Goal: Task Accomplishment & Management: Use online tool/utility

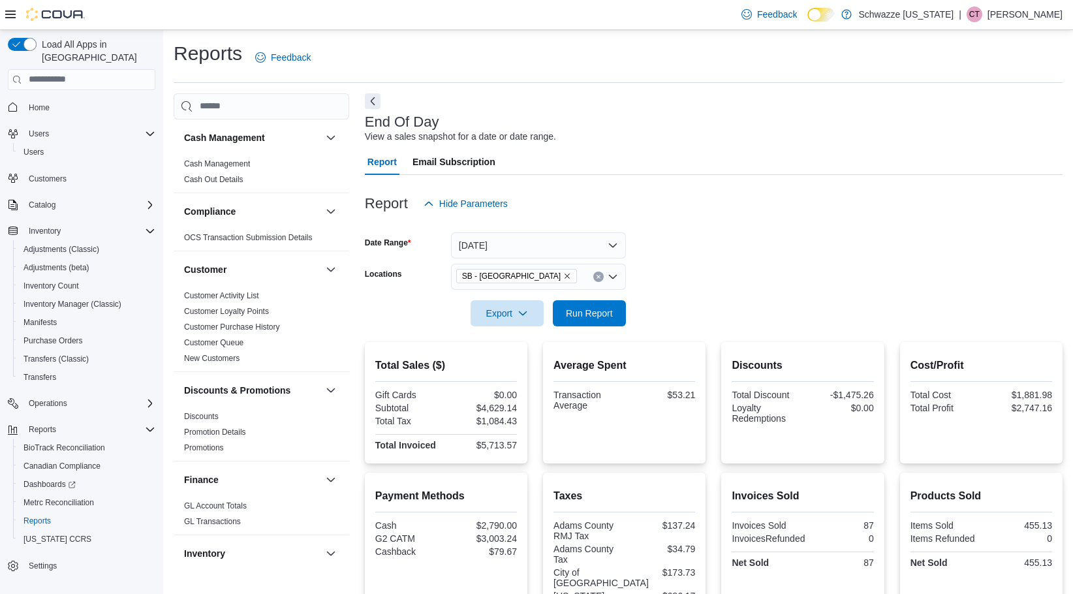
scroll to position [806, 0]
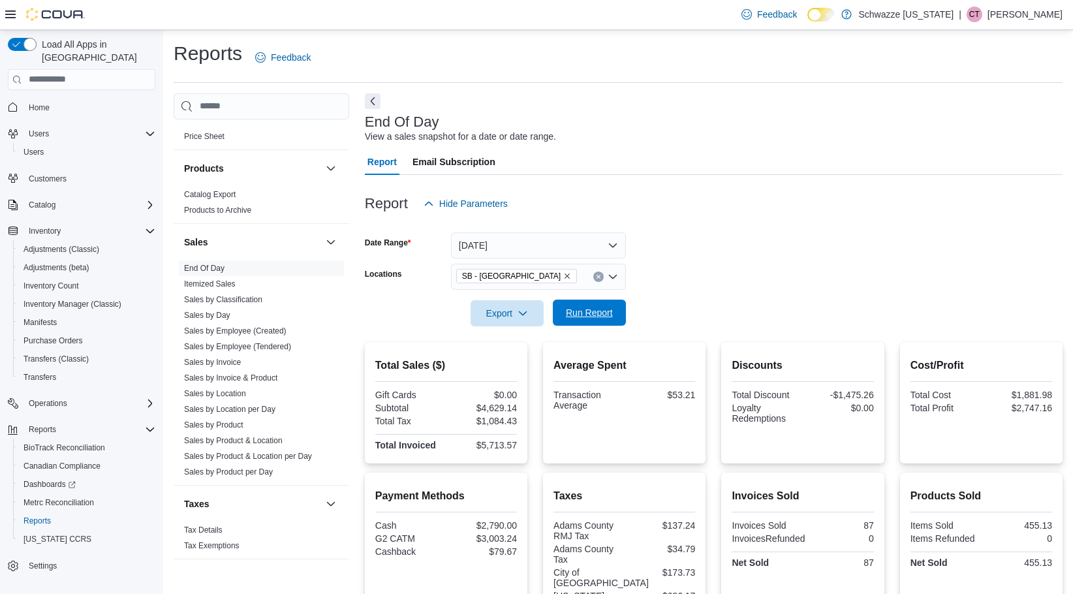
click at [579, 319] on span "Run Report" at bounding box center [589, 312] width 47 height 13
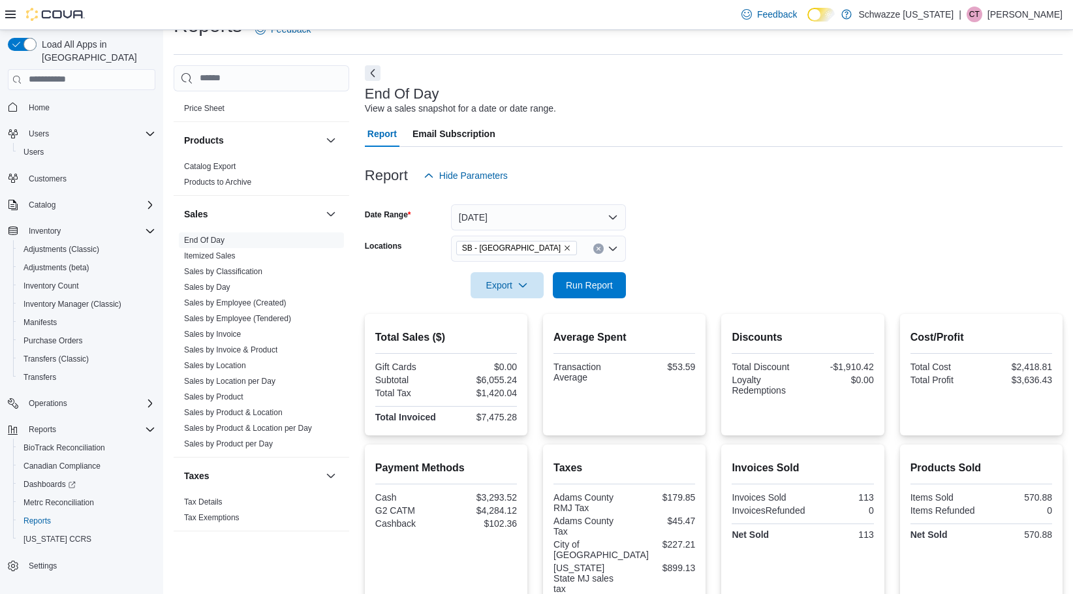
scroll to position [22, 0]
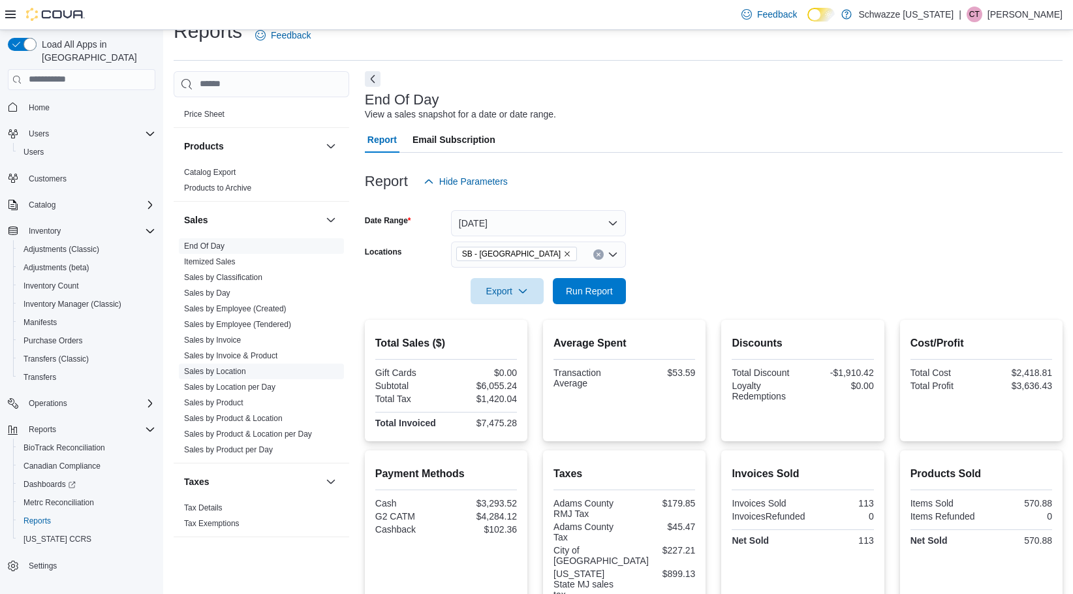
click at [238, 372] on link "Sales by Location" at bounding box center [215, 371] width 62 height 9
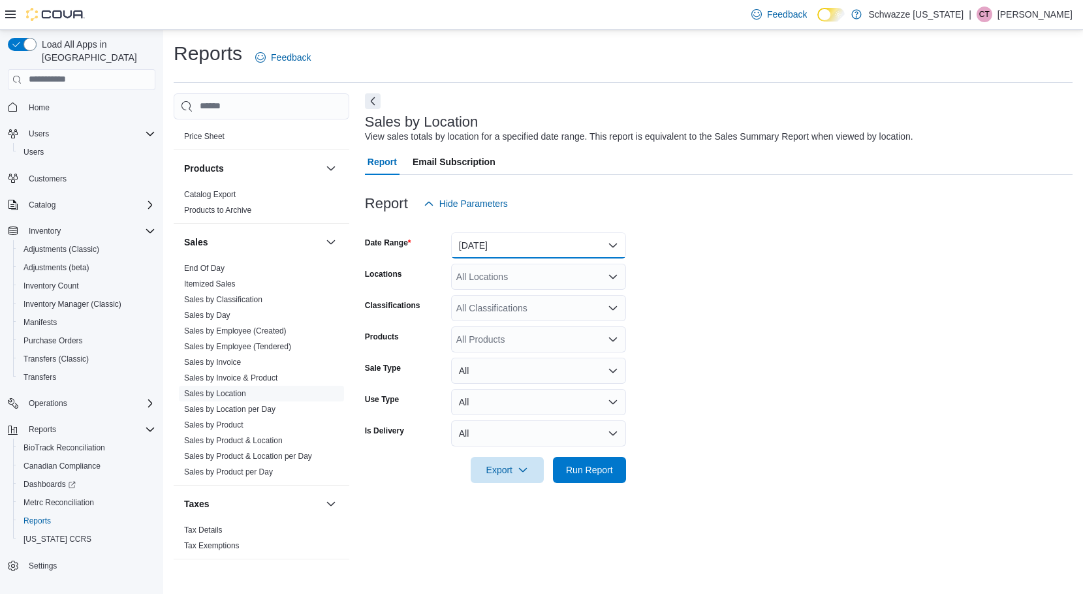
click at [527, 239] on button "[DATE]" at bounding box center [538, 245] width 175 height 26
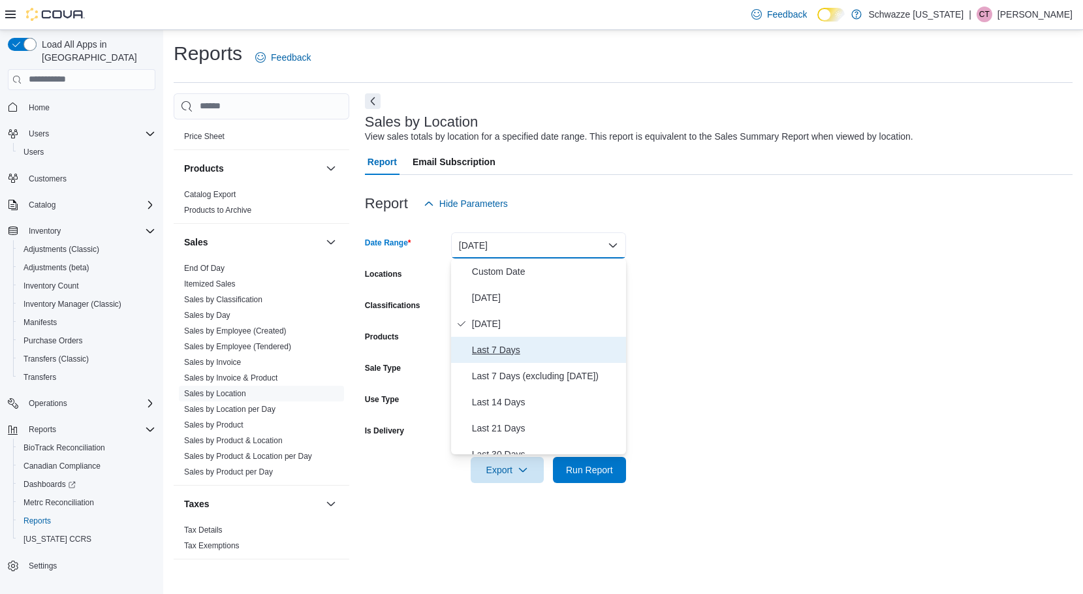
click at [496, 349] on span "Last 7 Days" at bounding box center [546, 350] width 149 height 16
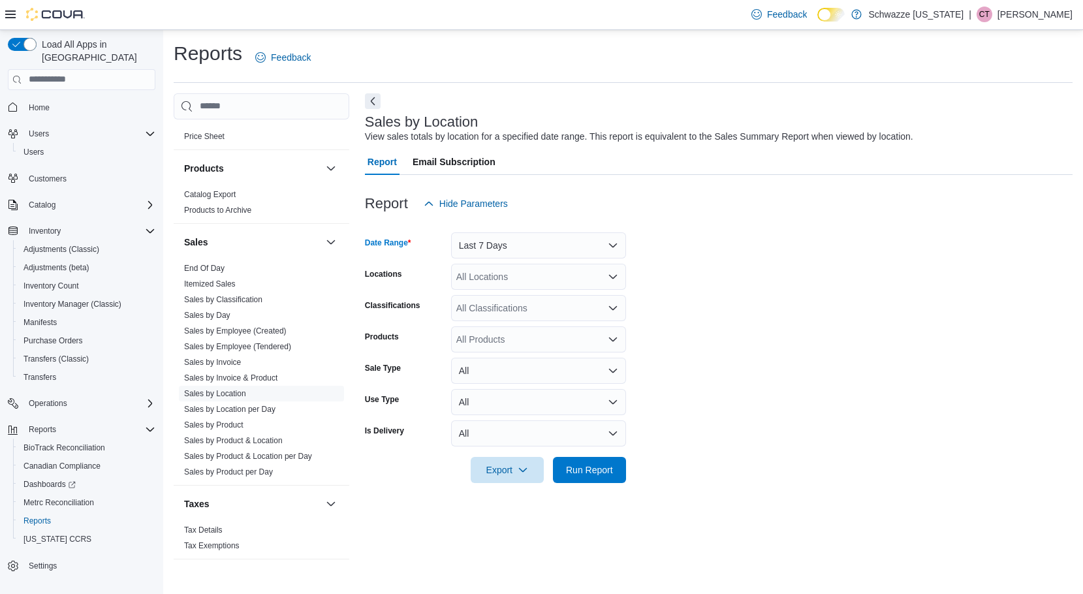
click at [490, 277] on div "All Locations" at bounding box center [538, 277] width 175 height 26
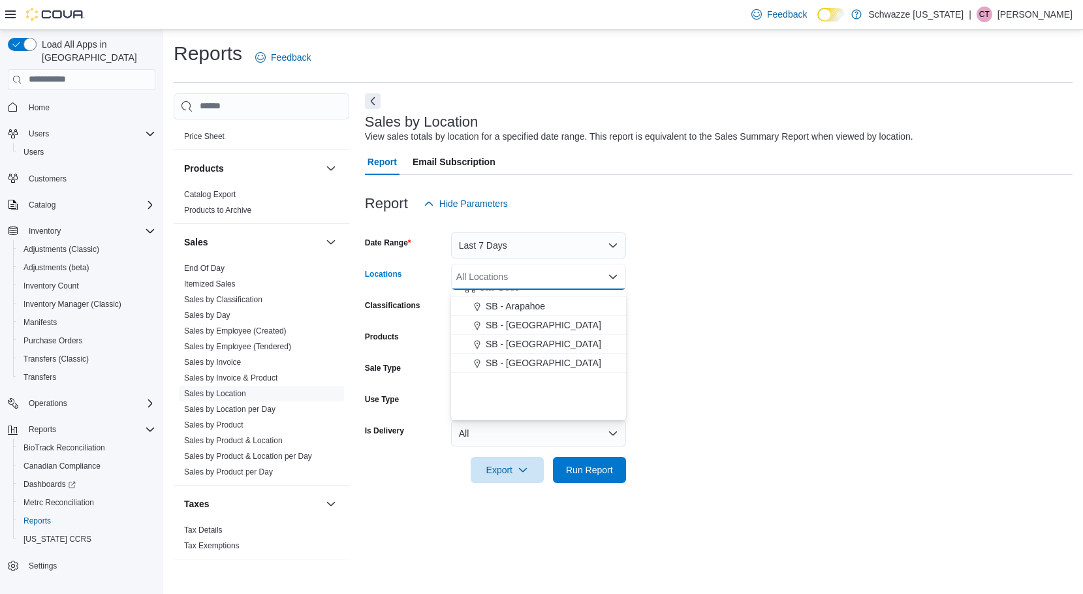
scroll to position [131, 0]
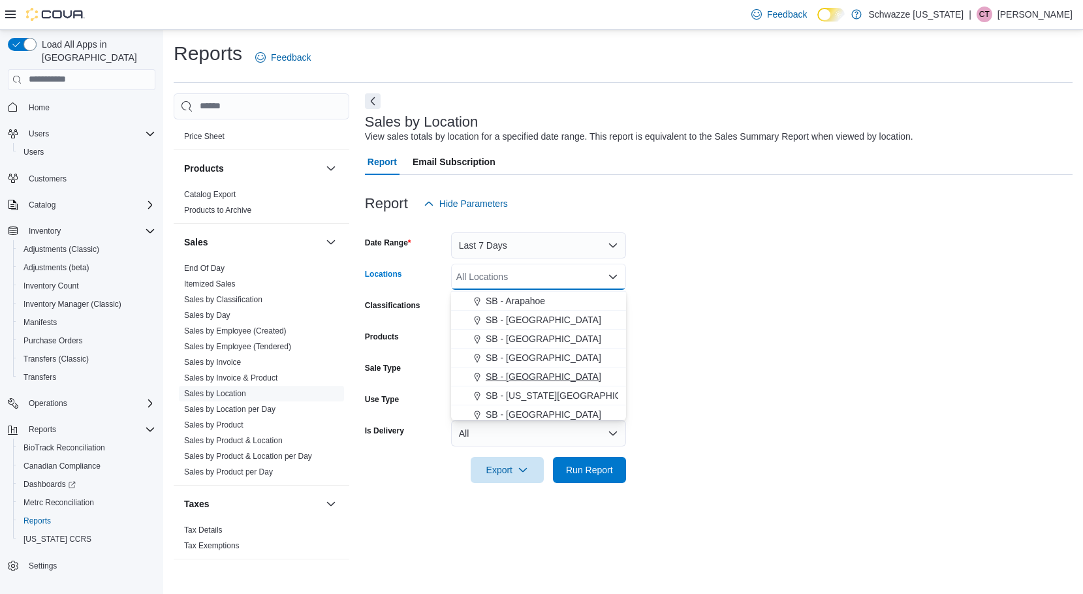
click at [533, 370] on span "SB - [GEOGRAPHIC_DATA]" at bounding box center [544, 376] width 116 height 13
click at [253, 334] on link "Sales by Employee (Created)" at bounding box center [235, 330] width 103 height 9
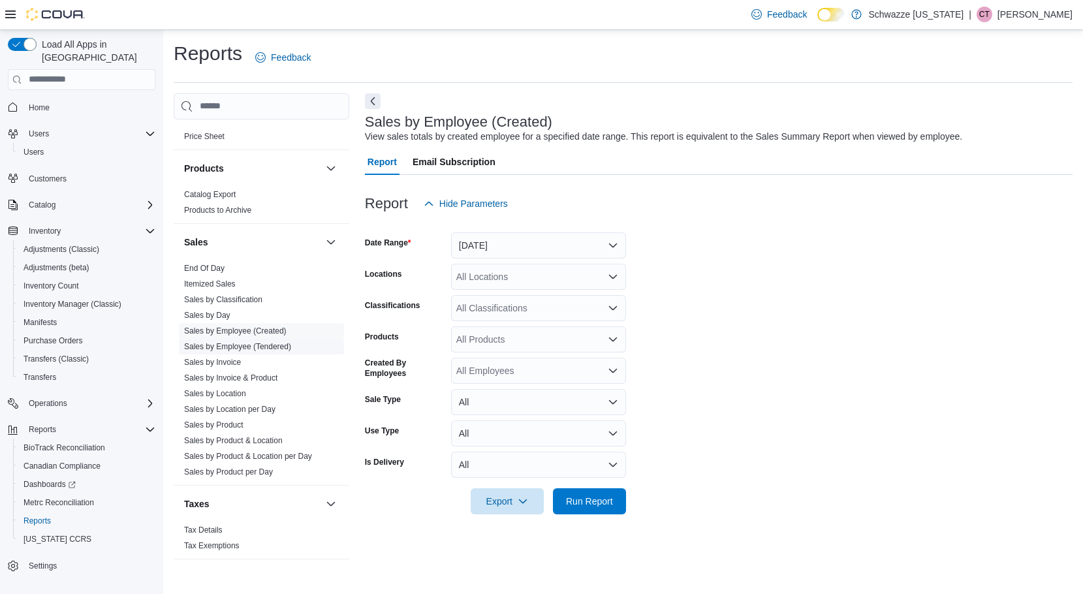
click at [257, 351] on link "Sales by Employee (Tendered)" at bounding box center [237, 346] width 107 height 9
click at [535, 251] on button "[DATE]" at bounding box center [538, 245] width 175 height 26
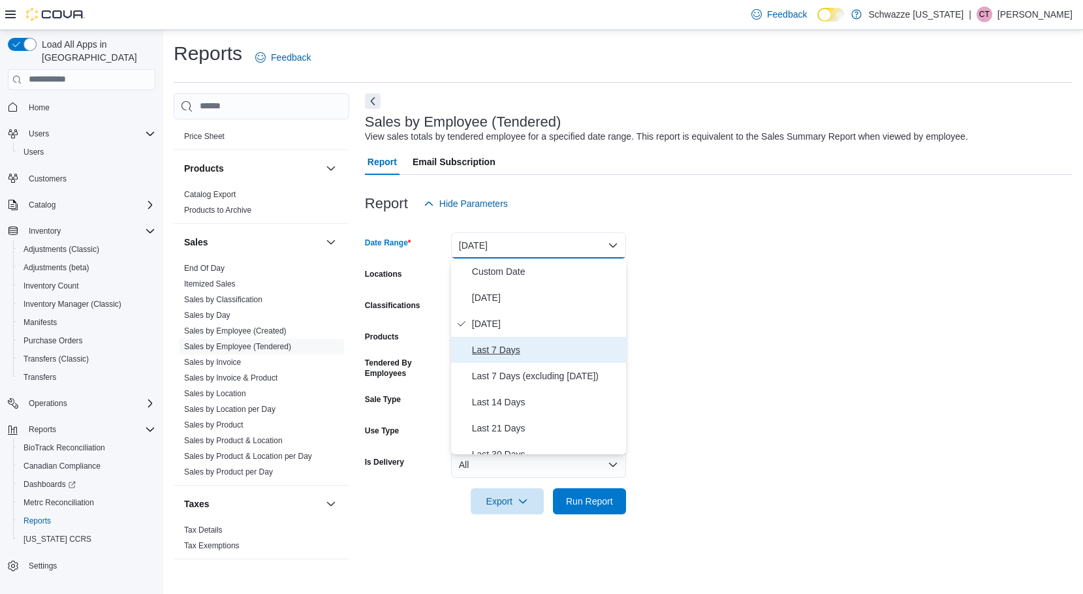
click at [514, 352] on span "Last 7 Days" at bounding box center [546, 350] width 149 height 16
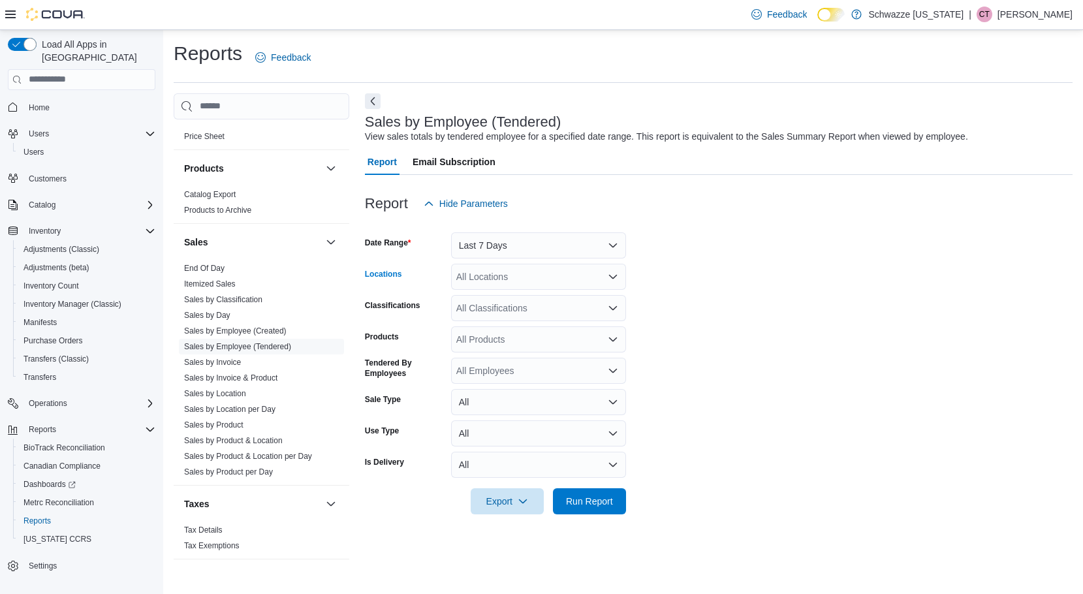
click at [501, 282] on div "All Locations" at bounding box center [538, 277] width 175 height 26
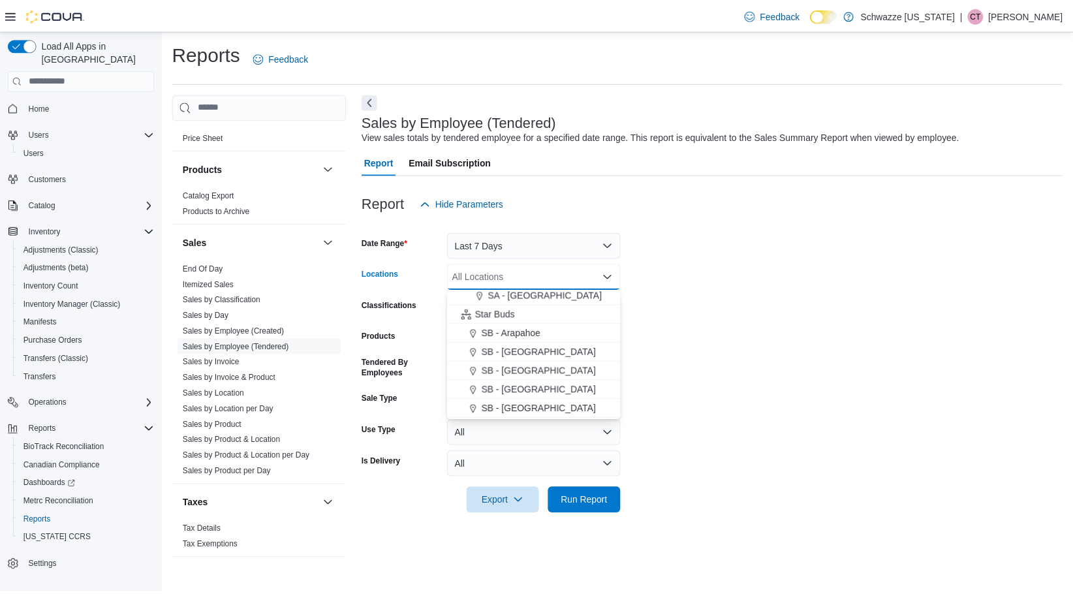
scroll to position [131, 0]
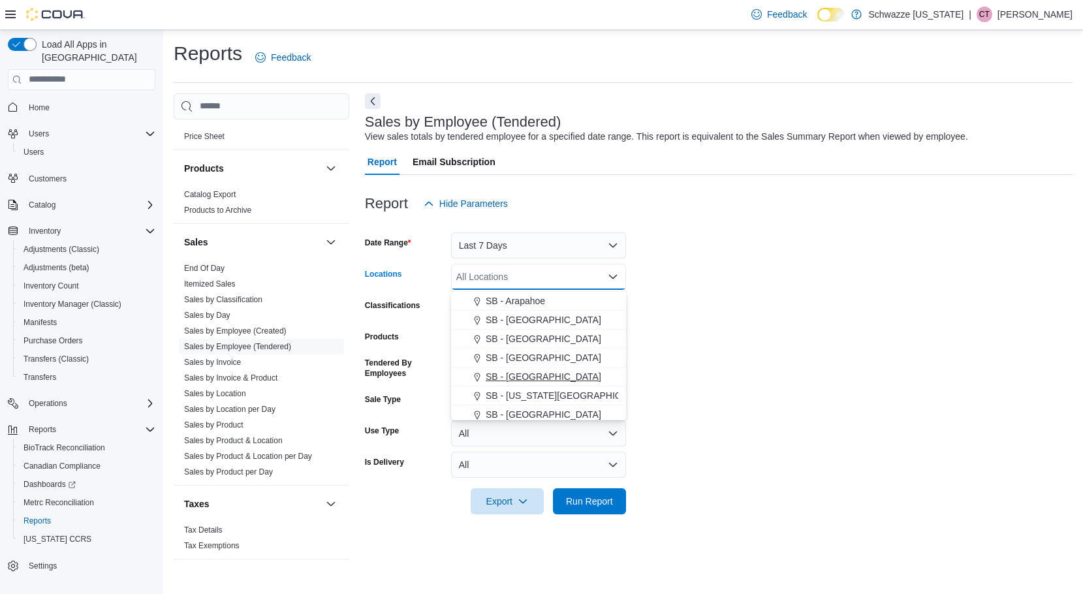
click at [539, 370] on button "SB - [GEOGRAPHIC_DATA]" at bounding box center [538, 377] width 175 height 19
click at [437, 316] on div "Classifications" at bounding box center [405, 308] width 81 height 26
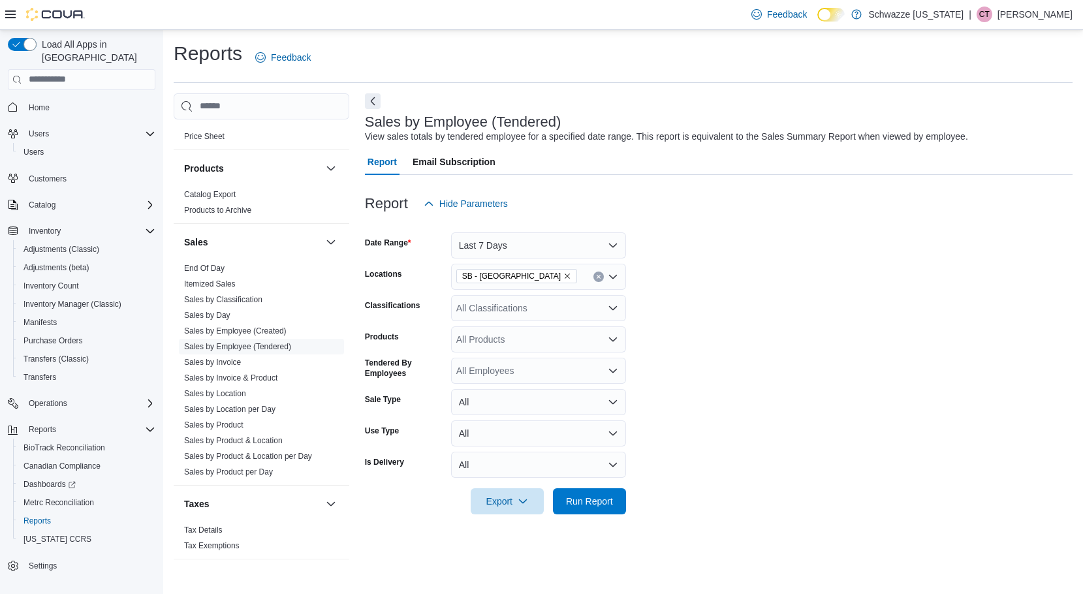
click at [484, 370] on div "All Employees" at bounding box center [538, 371] width 175 height 26
type input "****"
click at [503, 390] on span "[PERSON_NAME]" at bounding box center [538, 393] width 159 height 13
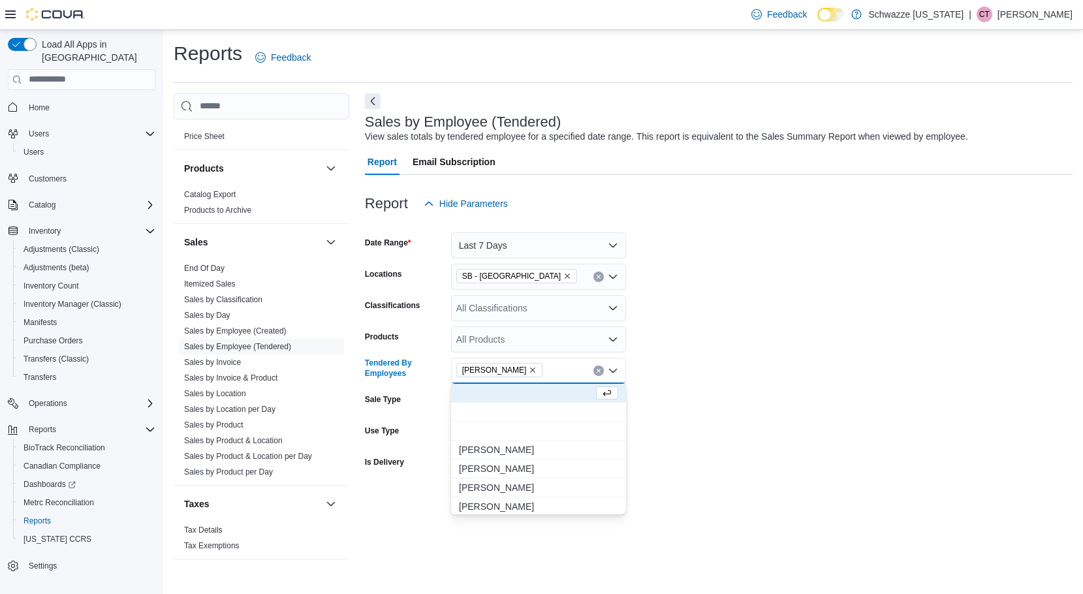
click at [761, 444] on form "Date Range Last 7 Days Locations SB - [GEOGRAPHIC_DATA] Classifications All Cla…" at bounding box center [719, 366] width 708 height 298
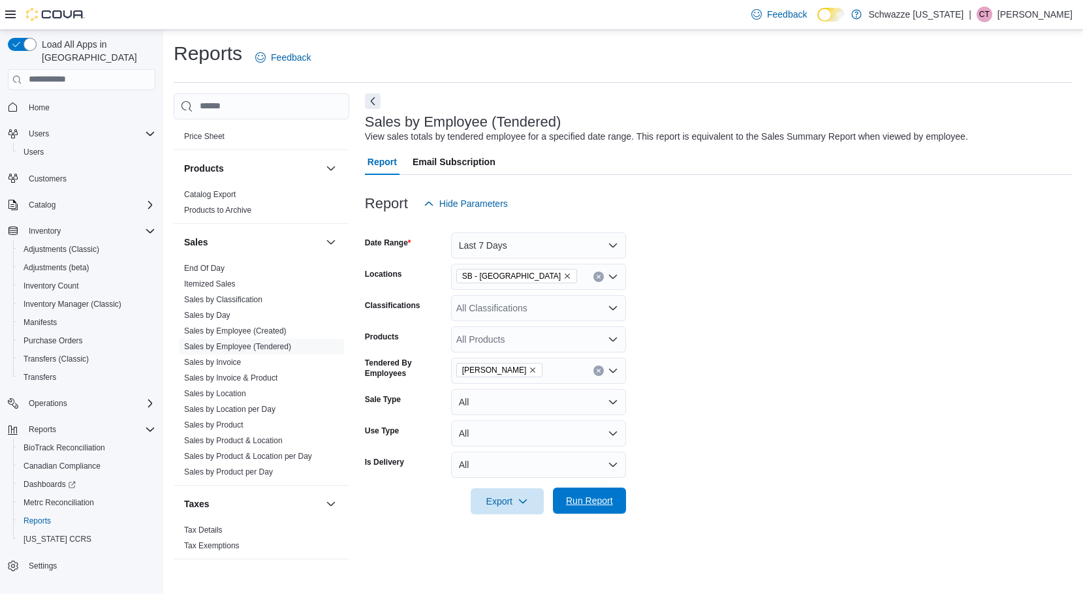
click at [567, 509] on span "Run Report" at bounding box center [589, 501] width 57 height 26
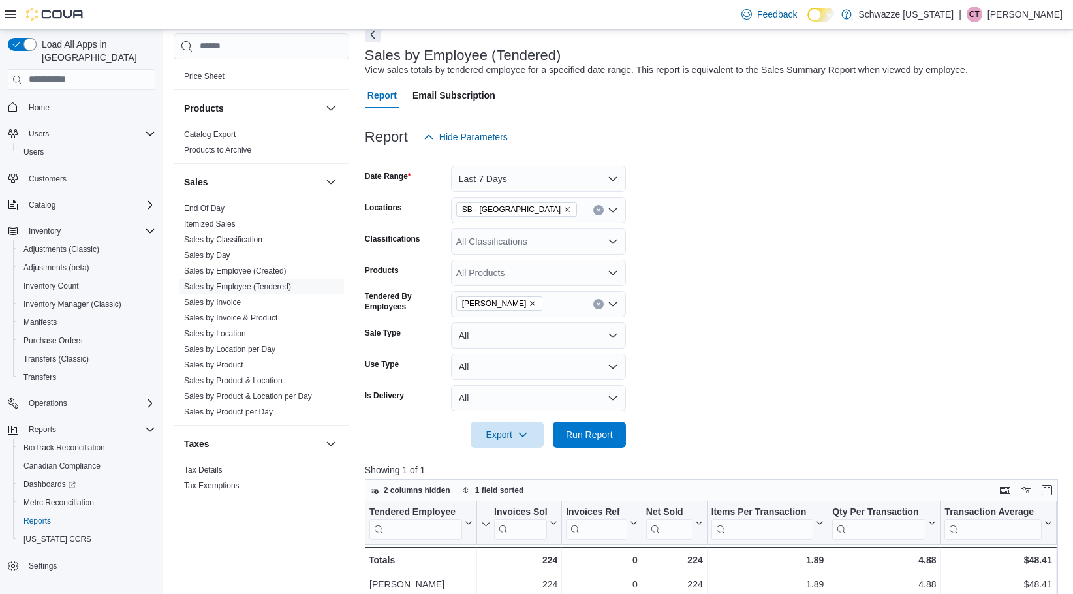
scroll to position [131, 0]
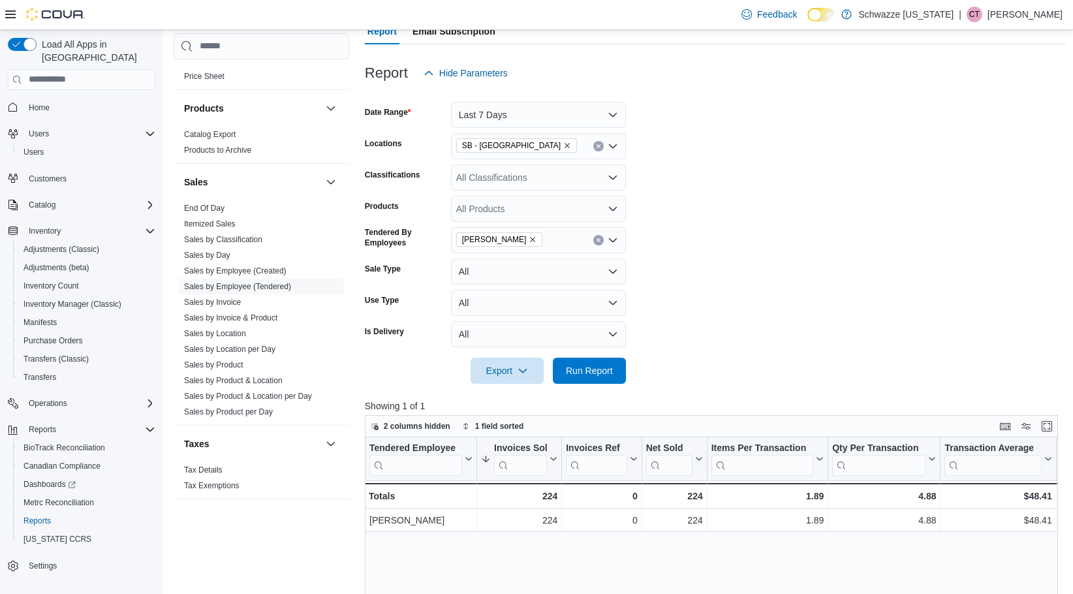
click at [605, 236] on div "[PERSON_NAME]" at bounding box center [538, 240] width 175 height 26
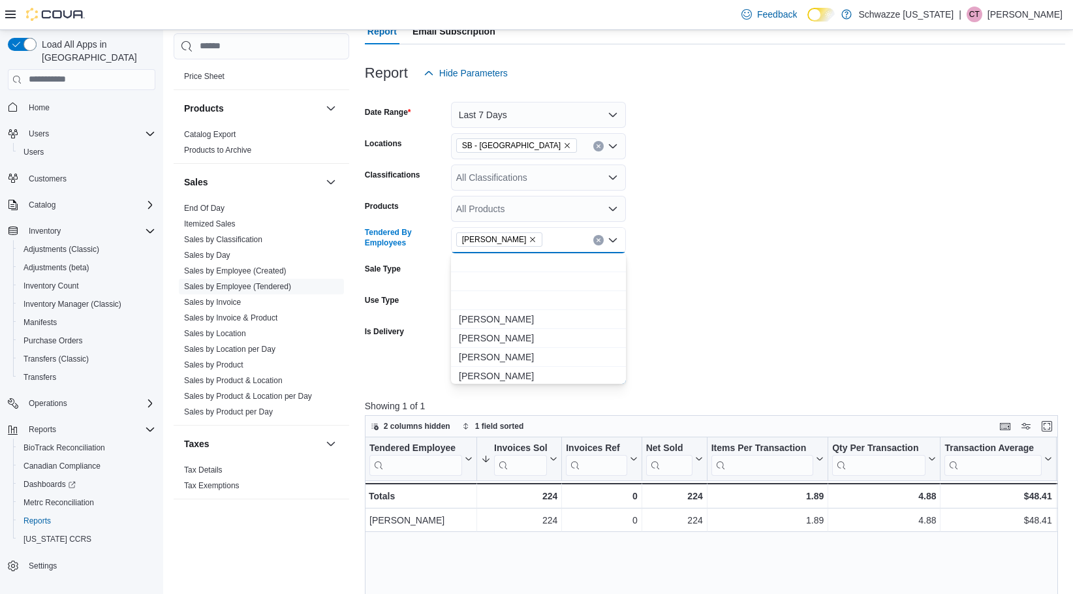
click at [599, 238] on icon "Clear input" at bounding box center [598, 240] width 5 height 5
click at [586, 239] on div "All Employees Combo box. Selected. Combo box input. All Employees. Type some te…" at bounding box center [538, 240] width 175 height 26
type input "***"
click at [544, 298] on span "[PERSON_NAME]" at bounding box center [538, 300] width 159 height 13
click at [652, 323] on form "Date Range Last 7 Days Locations SB - [GEOGRAPHIC_DATA] Classifications All Cla…" at bounding box center [715, 235] width 701 height 298
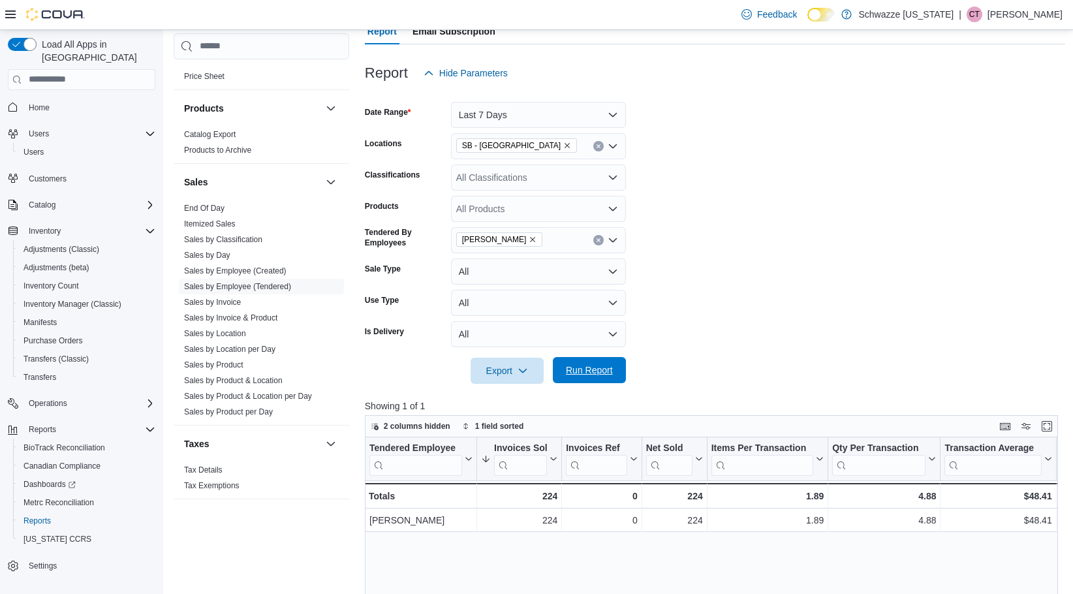
click at [616, 364] on span "Run Report" at bounding box center [589, 370] width 57 height 26
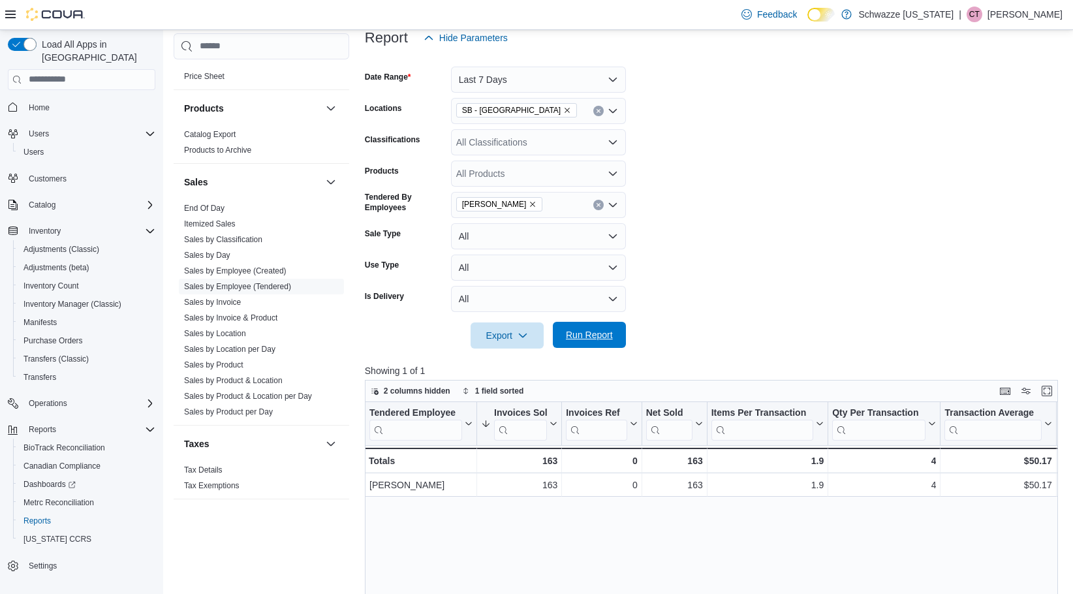
scroll to position [196, 0]
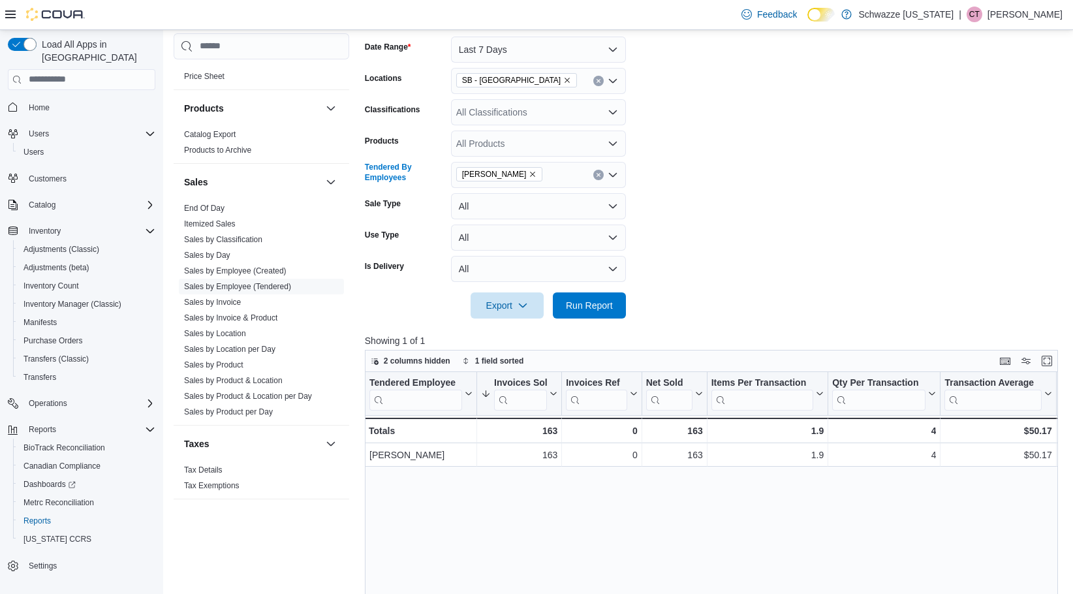
click at [603, 176] on button "Clear input" at bounding box center [599, 175] width 10 height 10
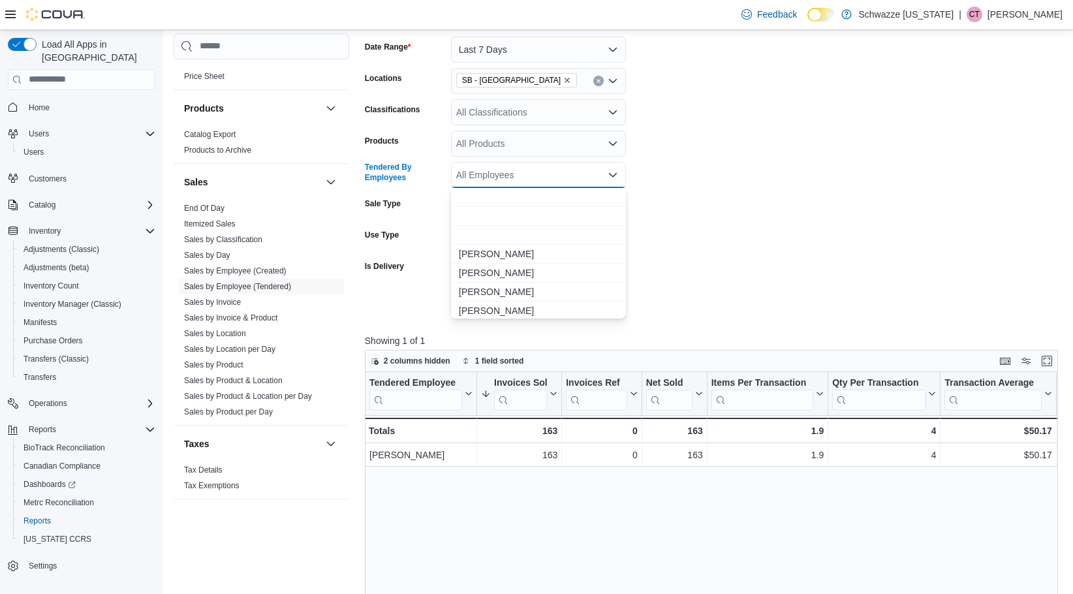
click at [576, 174] on div "All Employees Combo box. Selected. Combo box input. All Employees. Type some te…" at bounding box center [538, 175] width 175 height 26
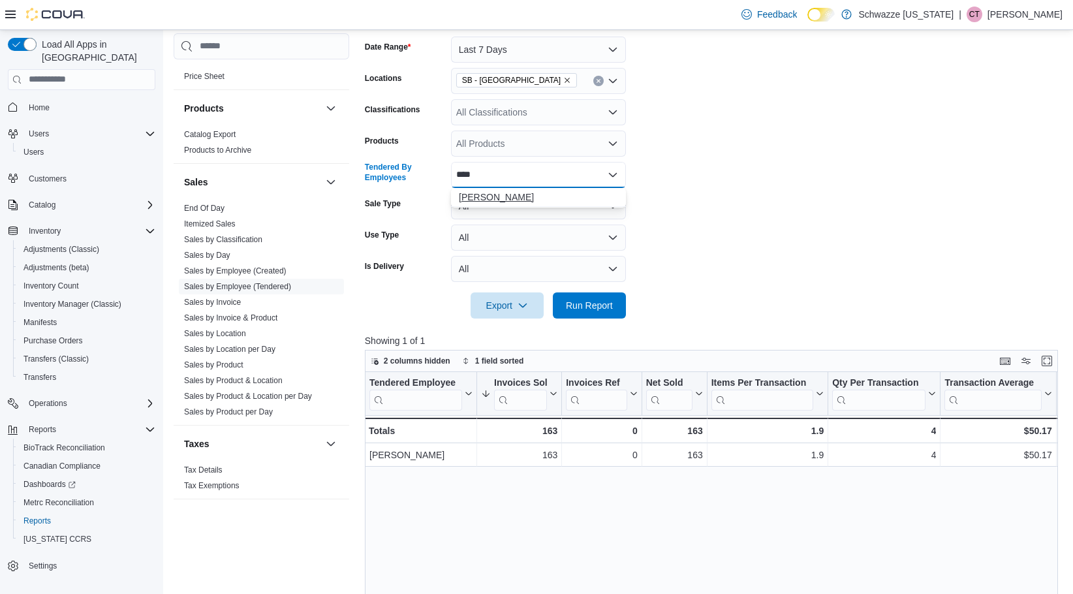
type input "****"
click at [516, 197] on span "[PERSON_NAME]" at bounding box center [538, 197] width 159 height 13
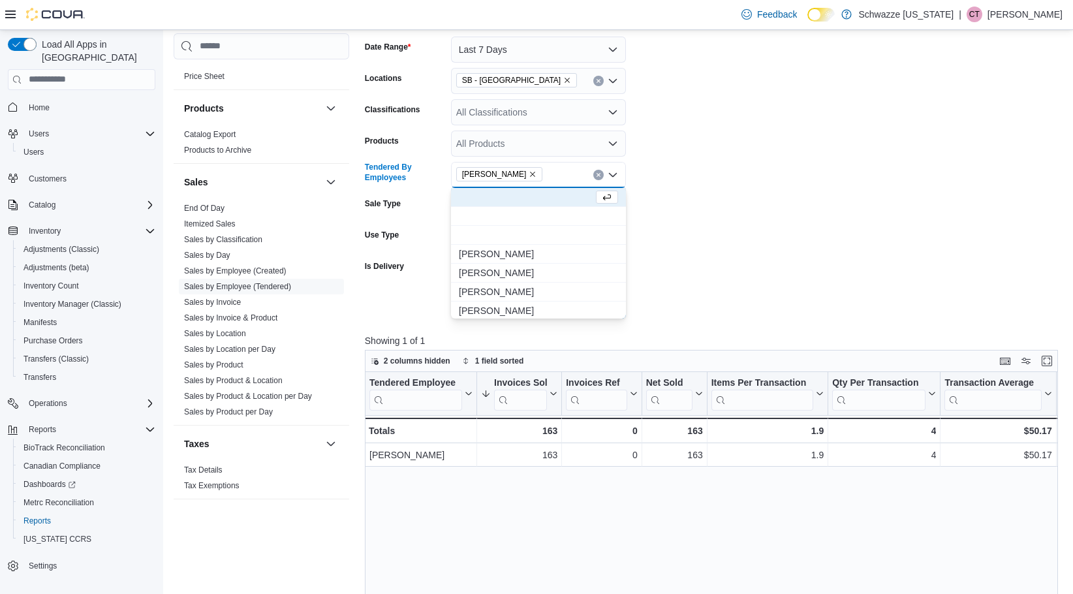
click at [761, 242] on form "Date Range Last 7 Days Locations SB - [GEOGRAPHIC_DATA] Classifications All Cla…" at bounding box center [715, 170] width 701 height 298
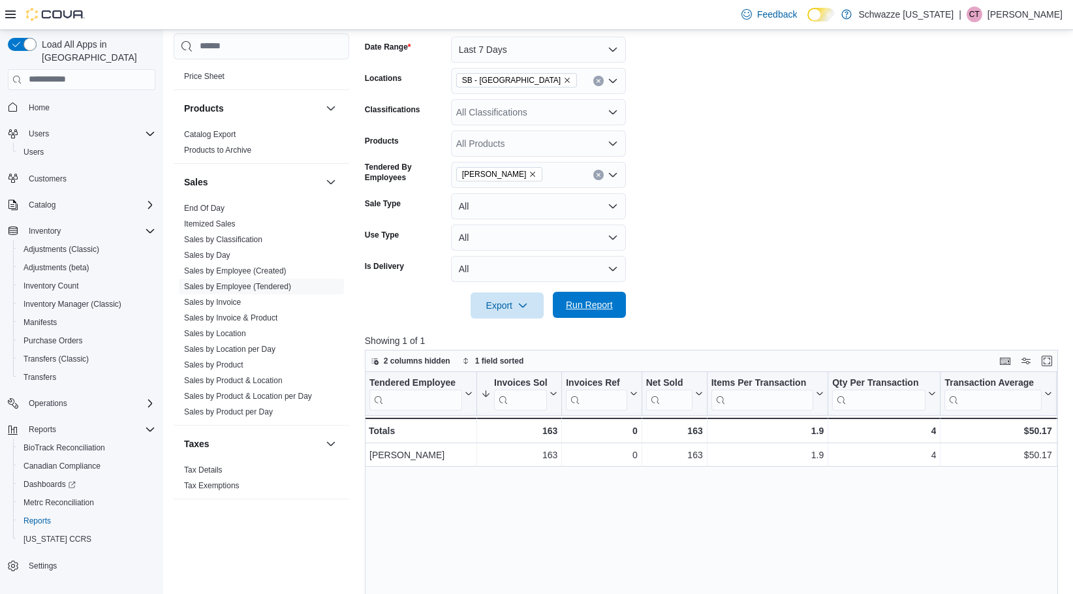
click at [609, 294] on span "Run Report" at bounding box center [589, 305] width 57 height 26
click at [596, 173] on icon "Clear input" at bounding box center [598, 174] width 5 height 5
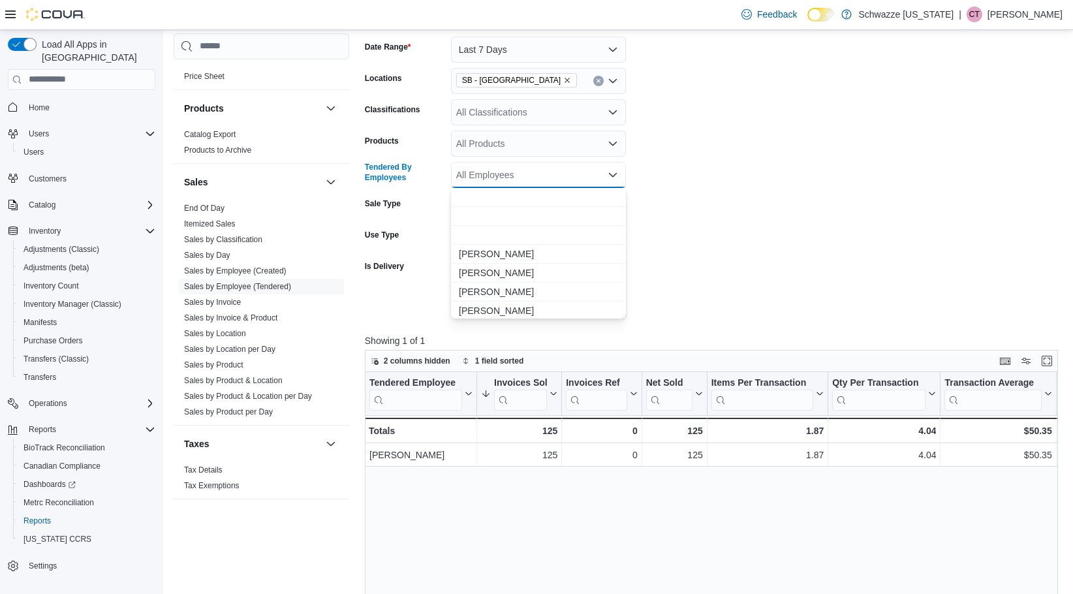
click at [575, 179] on div "All Employees Combo box. Selected. Combo box input. All Employees. Type some te…" at bounding box center [538, 175] width 175 height 26
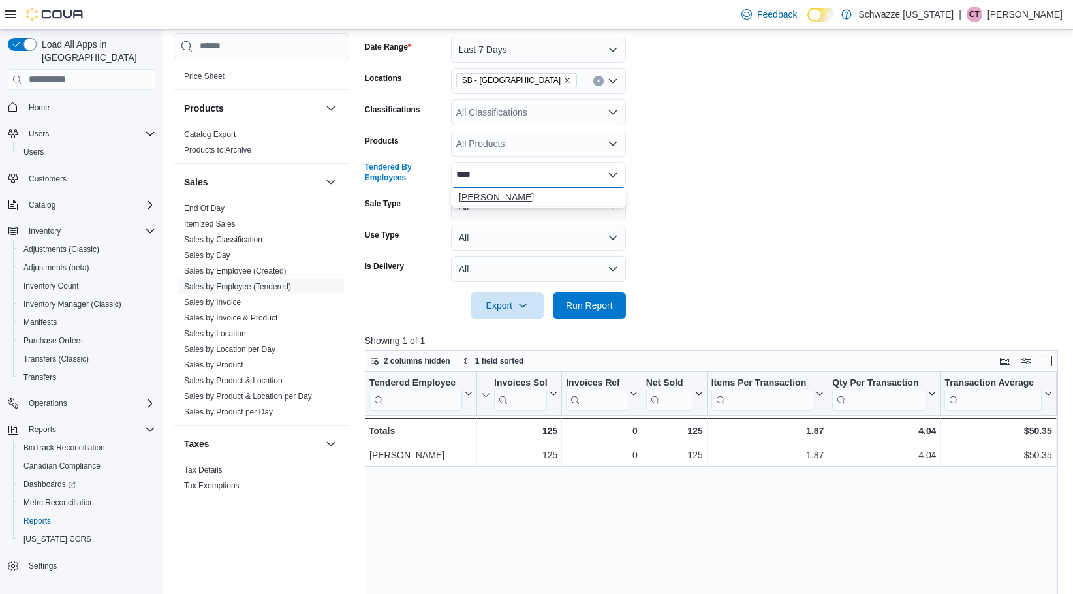
type input "****"
click at [547, 193] on span "[PERSON_NAME]" at bounding box center [538, 197] width 159 height 13
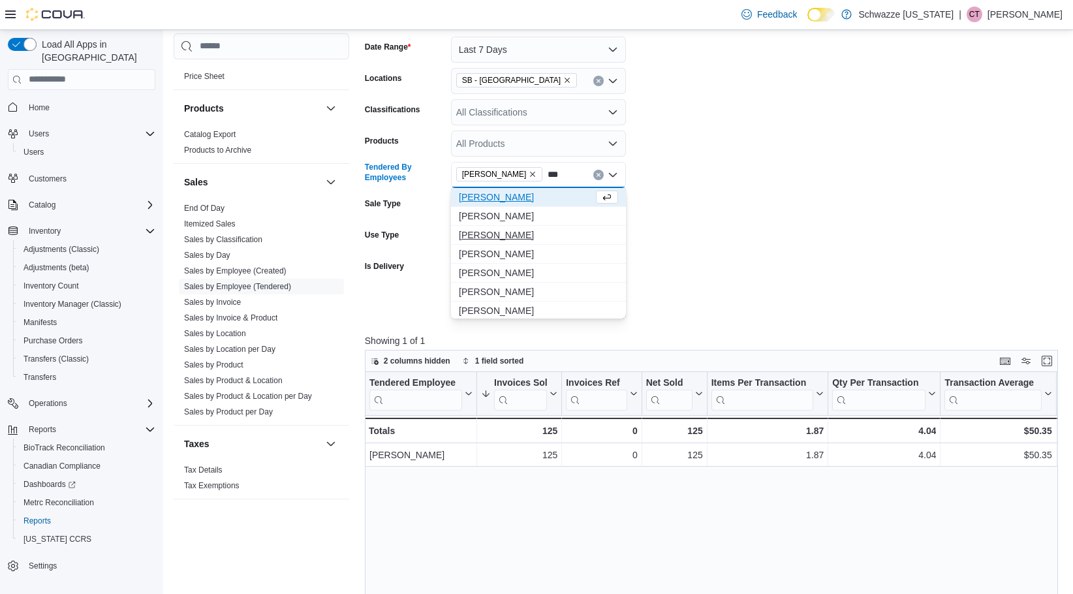
type input "***"
click at [586, 228] on button "[PERSON_NAME]" at bounding box center [538, 235] width 175 height 19
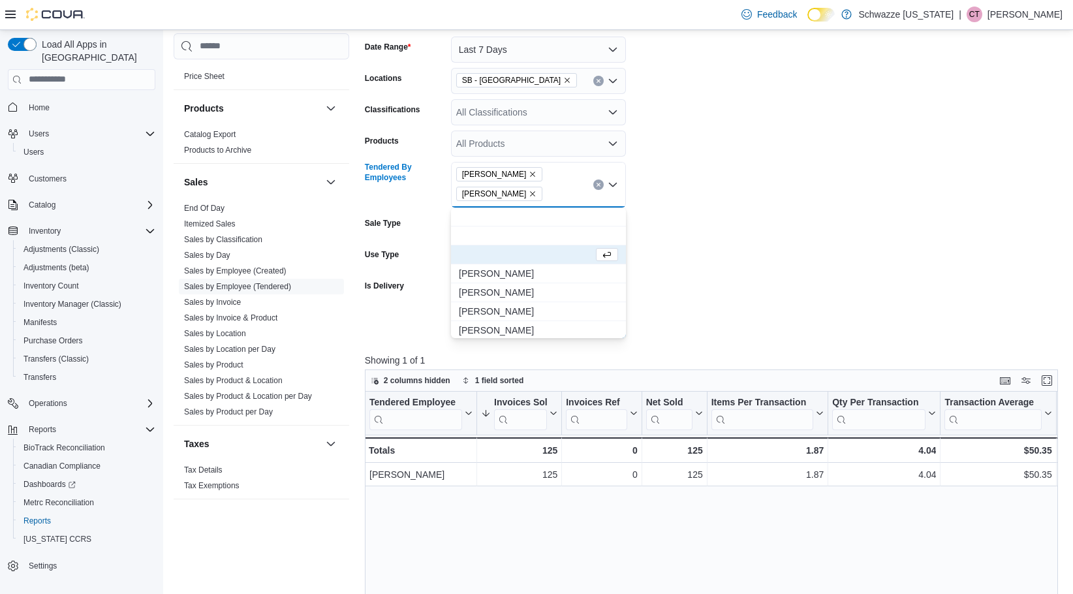
click at [700, 241] on form "Date Range Last 7 Days Locations SB - [GEOGRAPHIC_DATA] Classifications All Cla…" at bounding box center [715, 179] width 701 height 317
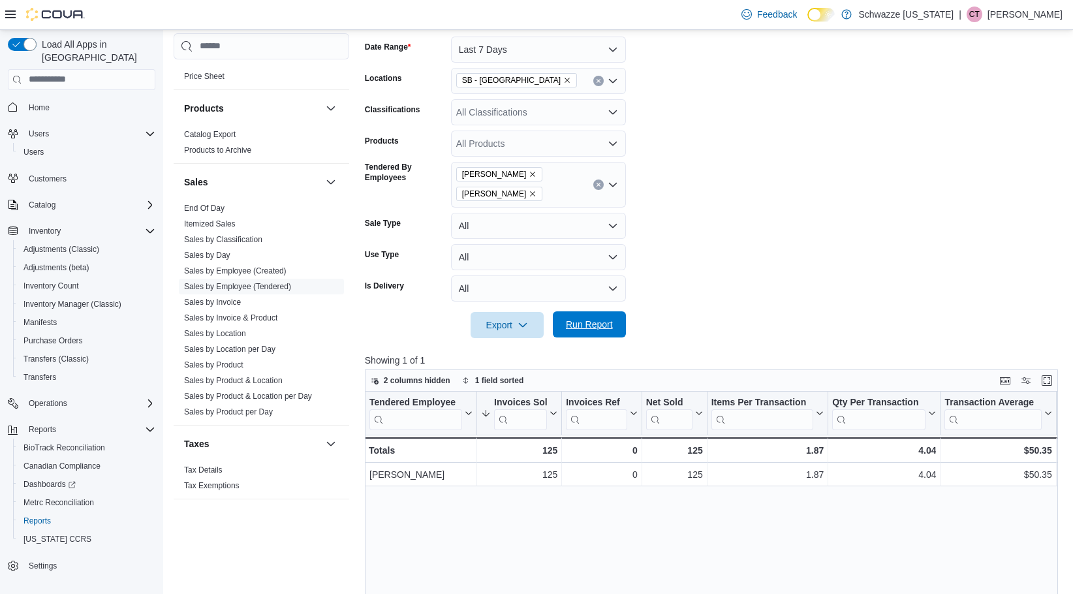
click at [609, 324] on span "Run Report" at bounding box center [589, 324] width 47 height 13
click at [567, 193] on div "[PERSON_NAME] [PERSON_NAME]" at bounding box center [538, 185] width 175 height 46
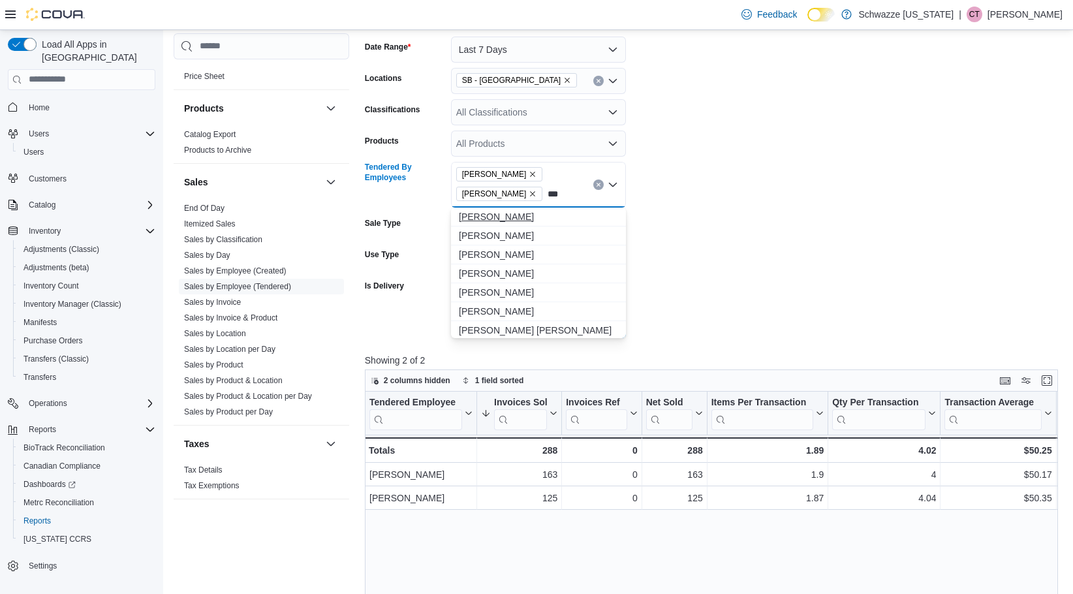
type input "***"
click at [520, 215] on span "[PERSON_NAME]" at bounding box center [538, 216] width 159 height 13
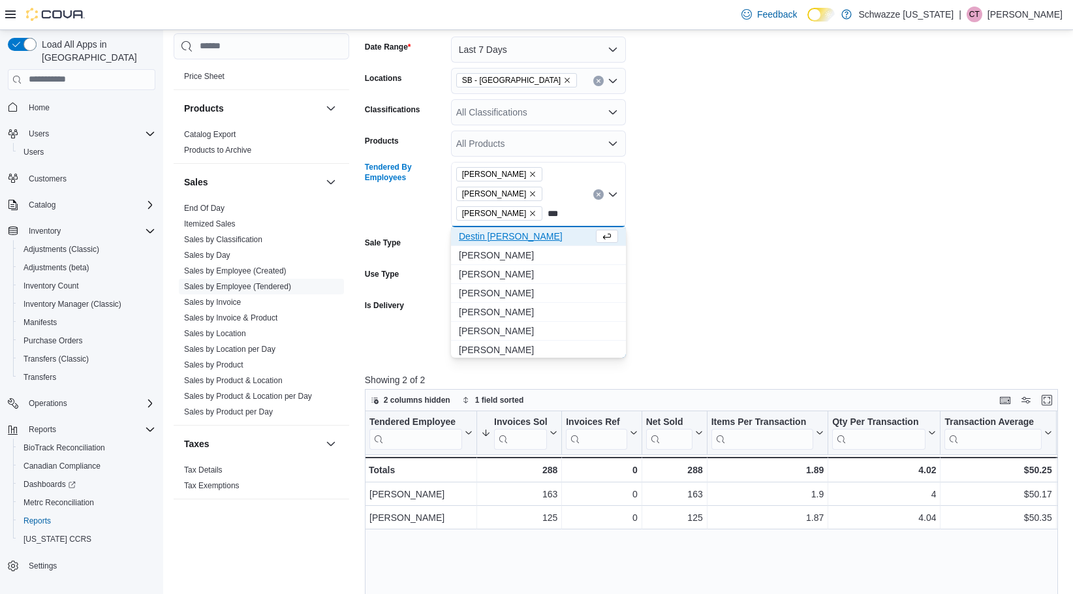
type input "****"
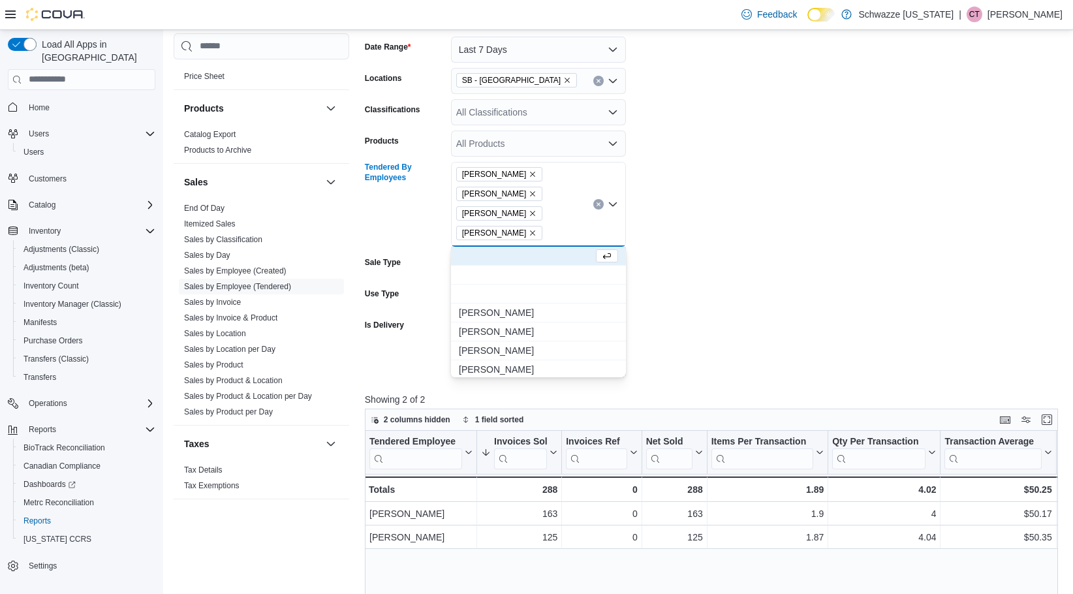
click at [531, 174] on icon "Remove Eneya Joshua from selection in this group" at bounding box center [533, 174] width 5 height 5
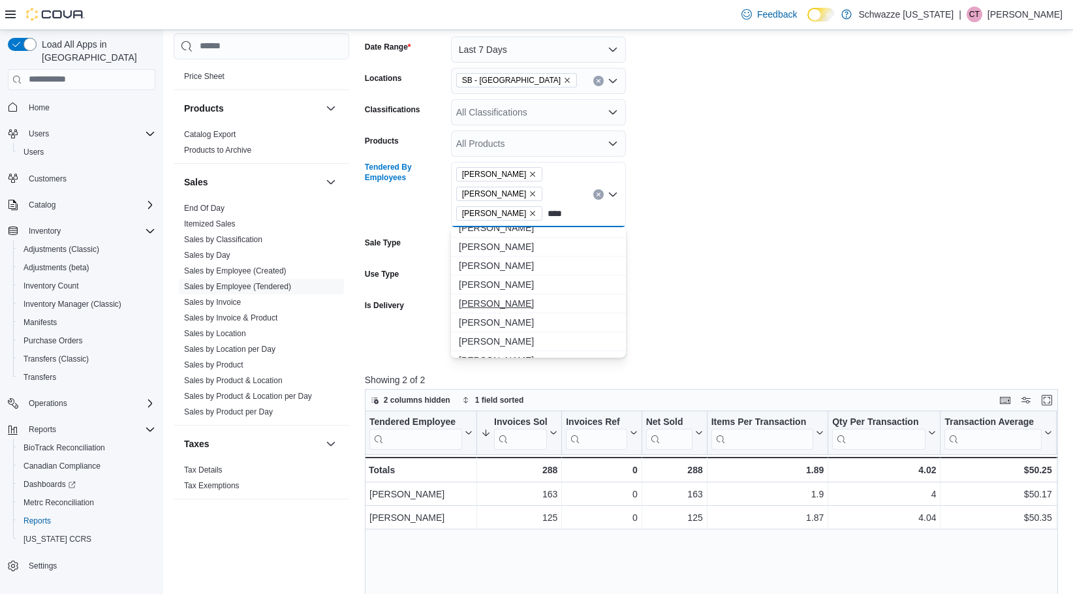
scroll to position [131, 0]
type input "****"
click at [541, 242] on span "[PERSON_NAME]" at bounding box center [538, 238] width 159 height 13
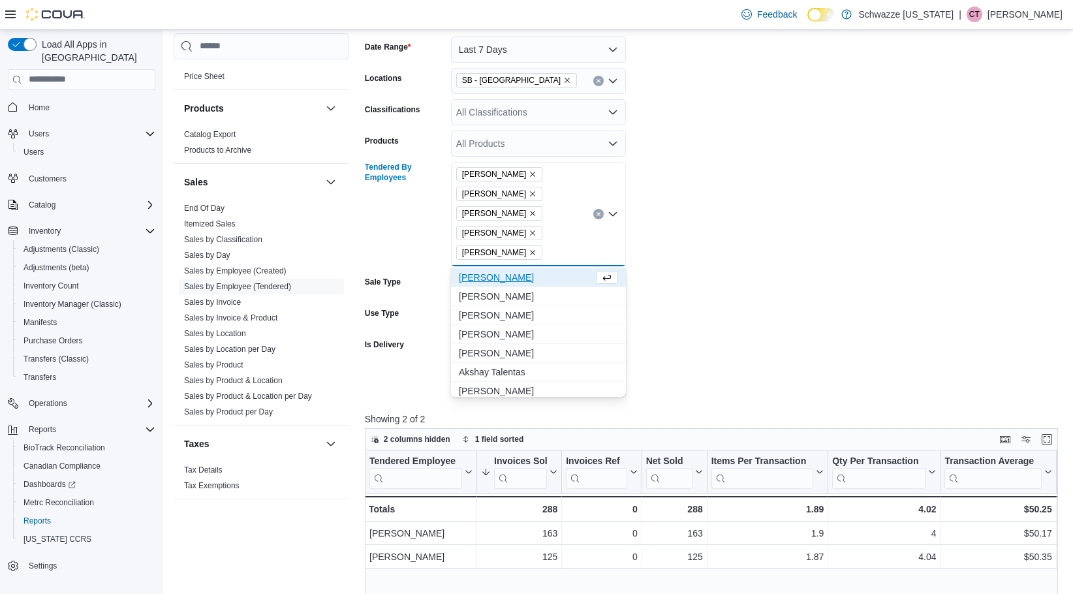
click at [529, 173] on icon "Remove Adam Bell from selection in this group" at bounding box center [533, 174] width 8 height 8
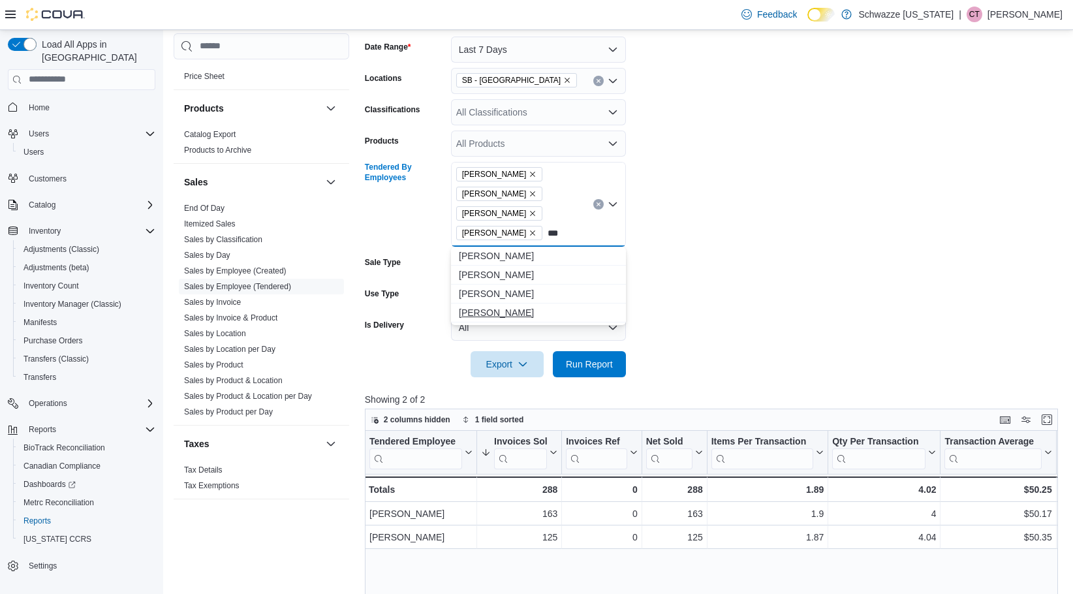
type input "***"
click at [509, 305] on button "[PERSON_NAME]" at bounding box center [538, 313] width 175 height 19
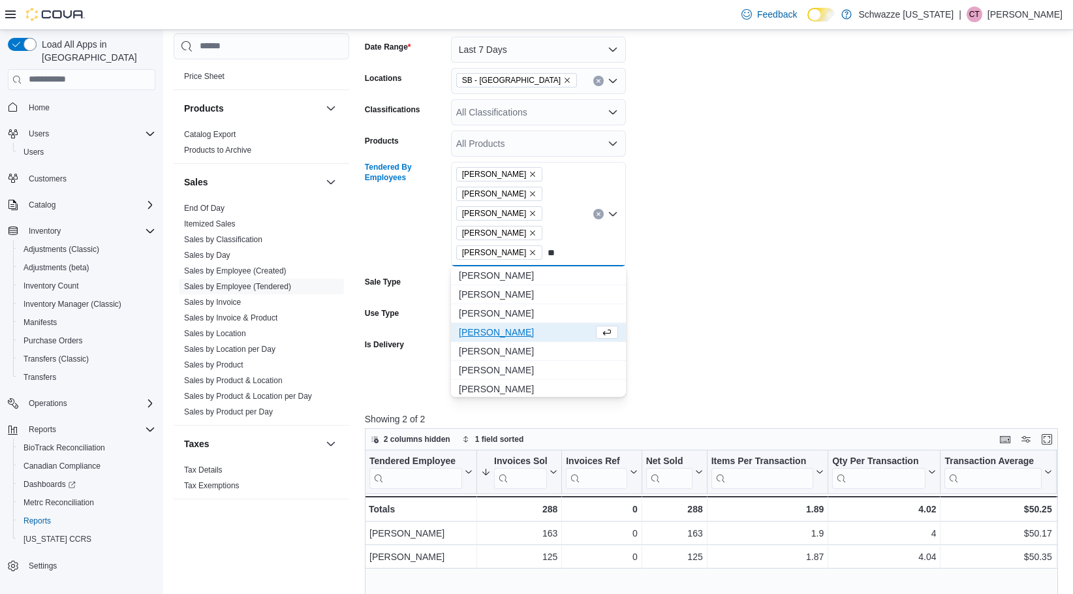
type input "*"
type input "*****"
click at [515, 291] on span "[PERSON_NAME]" at bounding box center [538, 294] width 159 height 13
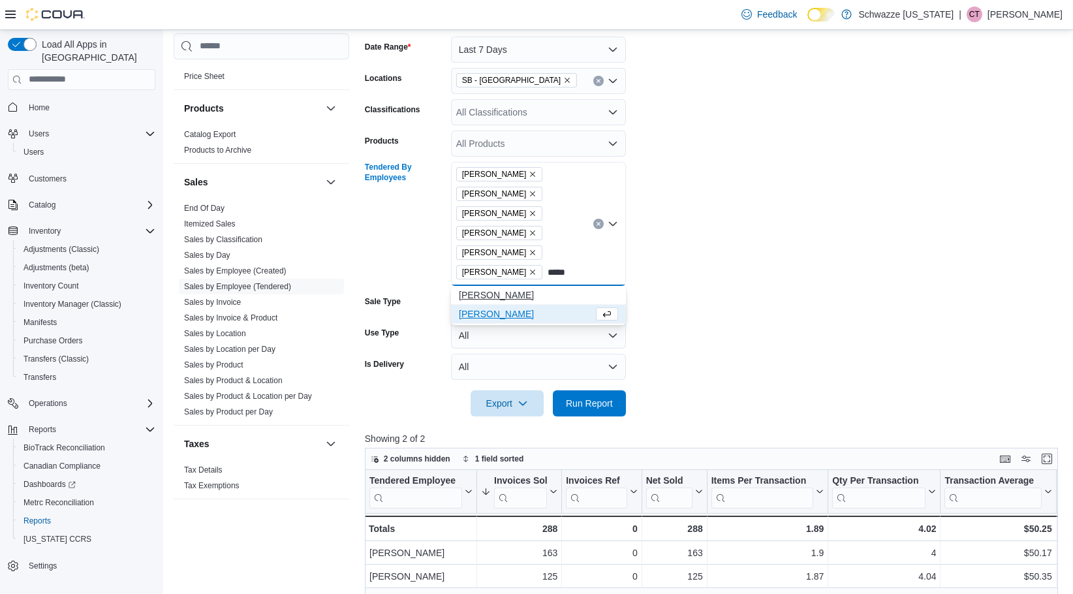
type input "*****"
click at [566, 292] on span "[PERSON_NAME]" at bounding box center [538, 295] width 159 height 13
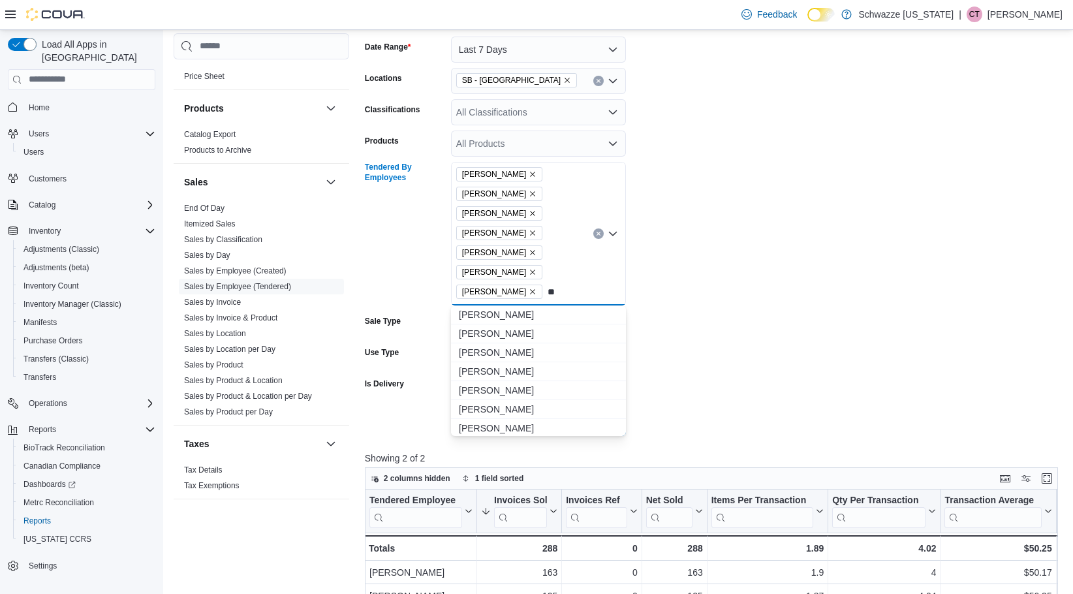
type input "*"
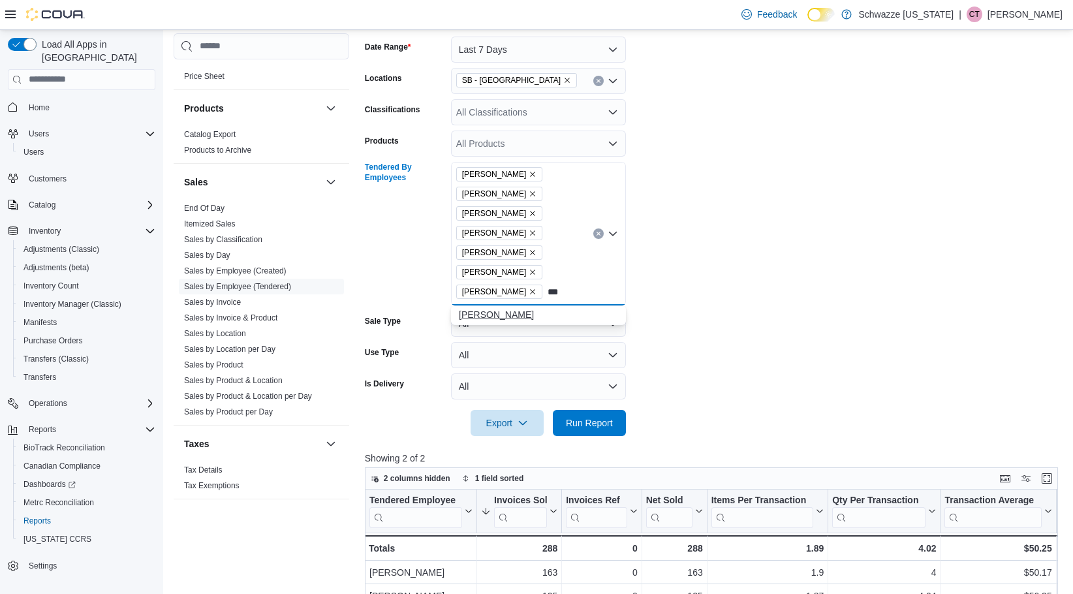
type input "***"
click at [511, 312] on span "[PERSON_NAME]" at bounding box center [538, 314] width 159 height 13
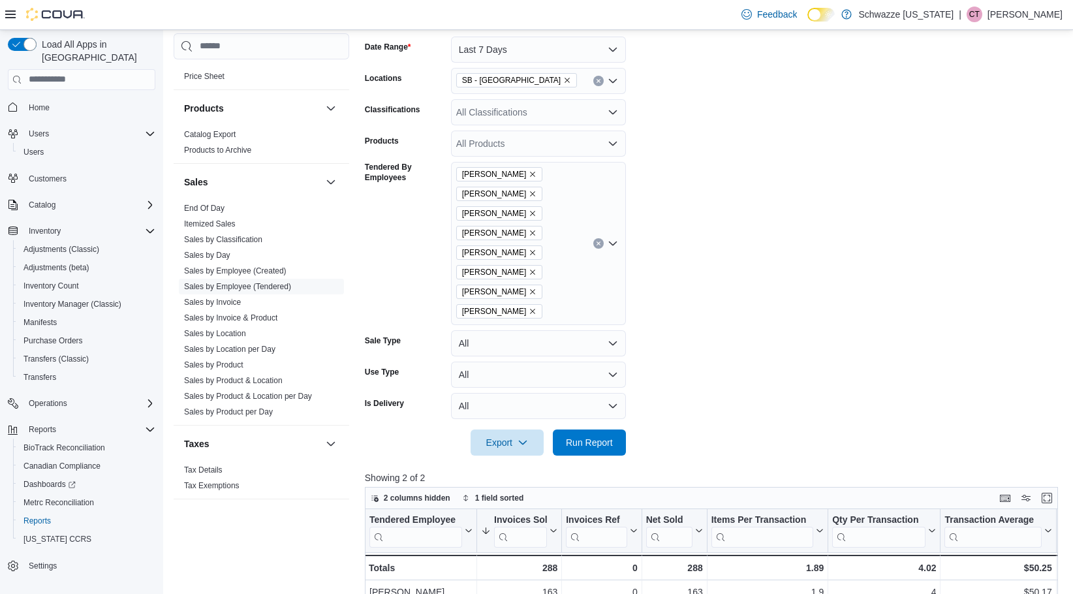
click at [772, 356] on form "Date Range Last 7 Days Locations SB - [GEOGRAPHIC_DATA] Classifications All Cla…" at bounding box center [715, 238] width 701 height 435
click at [598, 451] on span "Run Report" at bounding box center [589, 442] width 57 height 26
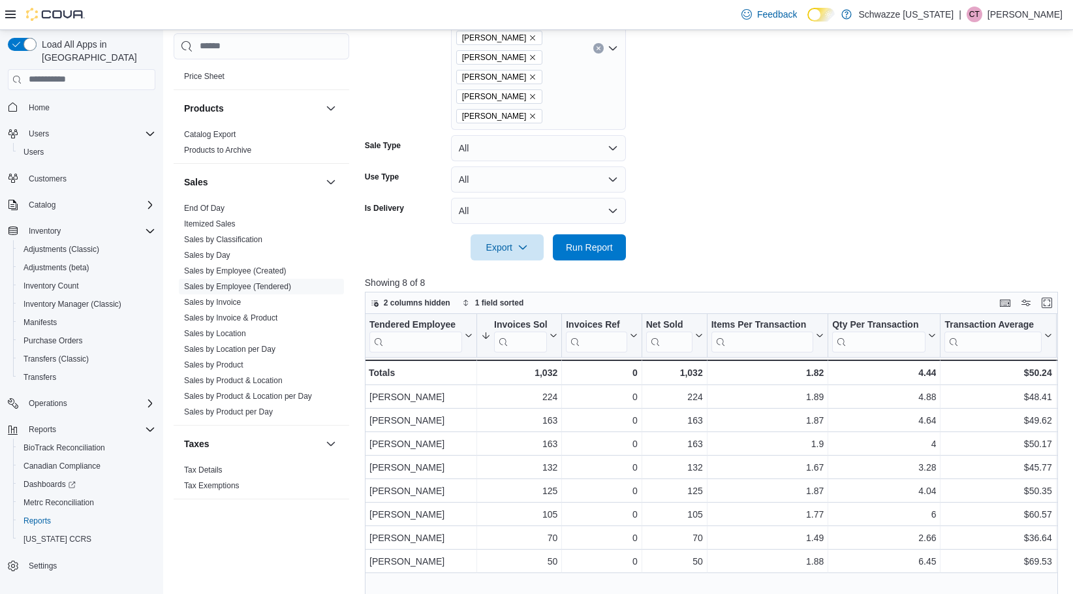
scroll to position [392, 0]
drag, startPoint x: 394, startPoint y: 71, endPoint x: 407, endPoint y: 1, distance: 70.4
click at [394, 69] on div "Tendered By Employees" at bounding box center [405, 47] width 81 height 163
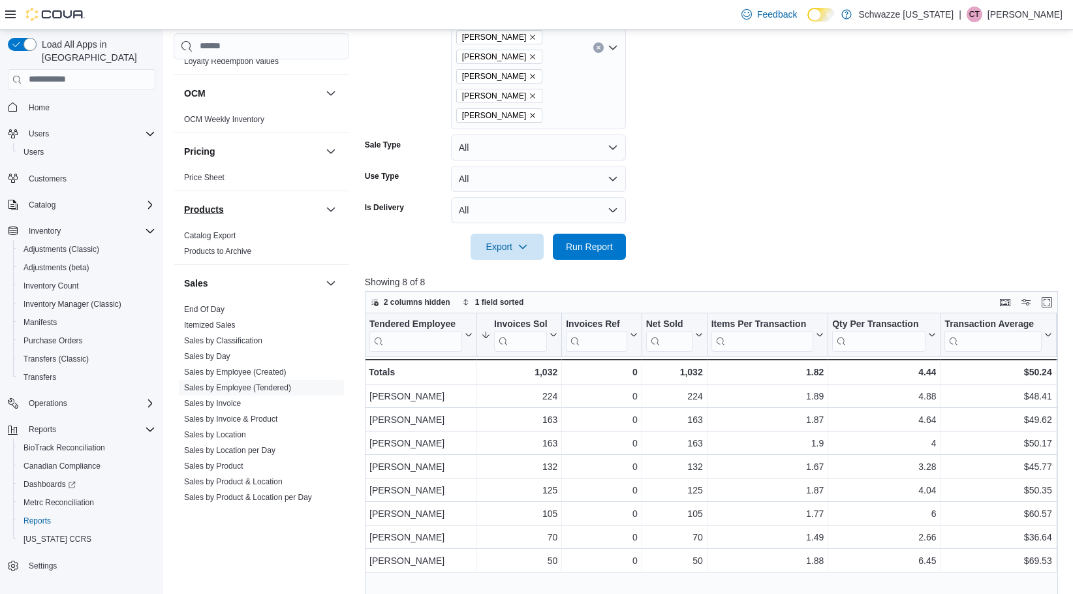
scroll to position [610, 0]
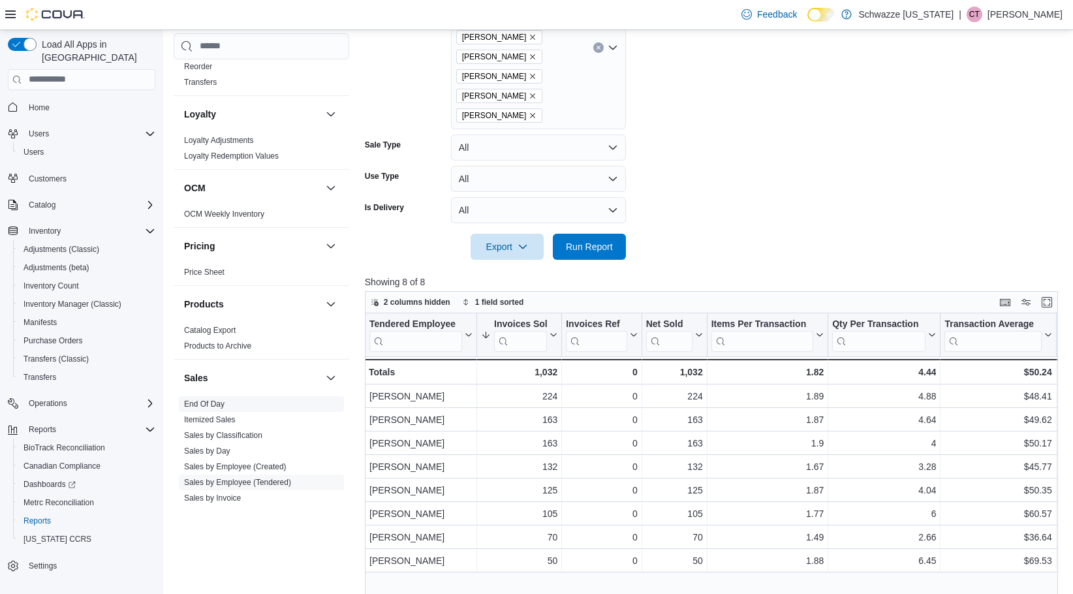
click at [214, 396] on span "End Of Day" at bounding box center [261, 404] width 165 height 16
click at [207, 399] on link "End Of Day" at bounding box center [204, 403] width 40 height 9
